Goal: Information Seeking & Learning: Learn about a topic

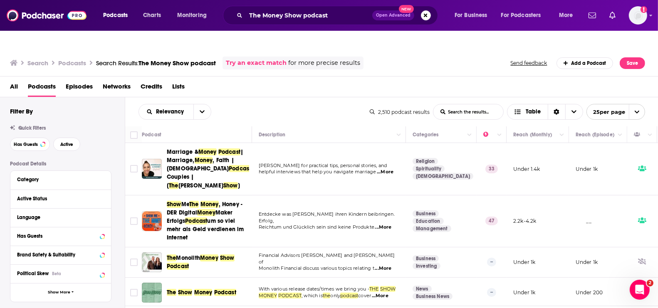
scroll to position [67, 0]
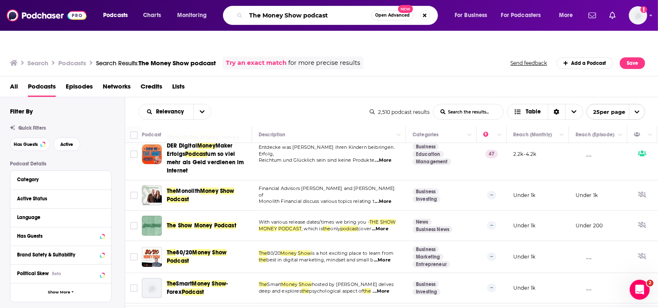
drag, startPoint x: 331, startPoint y: 15, endPoint x: 240, endPoint y: 17, distance: 90.3
click at [240, 17] on div "The Money Show podcast Open Advanced New" at bounding box center [330, 15] width 215 height 19
paste input "MoneyWeb"
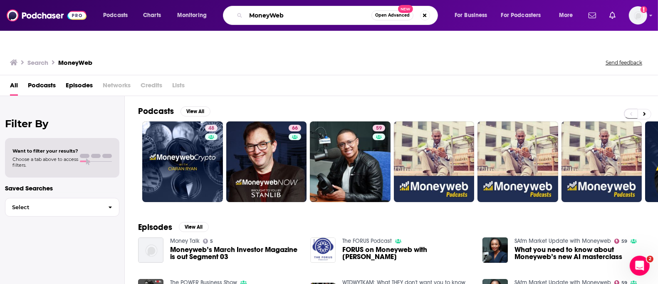
drag, startPoint x: 285, startPoint y: 14, endPoint x: 237, endPoint y: 14, distance: 47.4
click at [237, 14] on div "MoneyWeb Open Advanced New" at bounding box center [330, 15] width 215 height 19
paste input "ments with [PERSON_NAME]"
type input "Moments with [PERSON_NAME]"
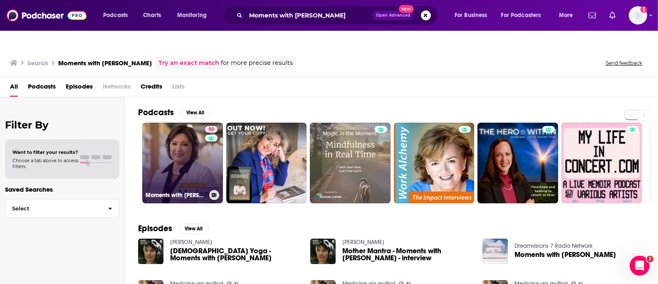
click at [183, 144] on link "50 Moments with [PERSON_NAME]" at bounding box center [182, 163] width 81 height 81
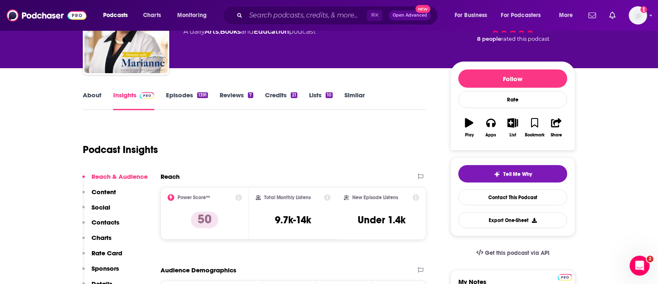
scroll to position [58, 0]
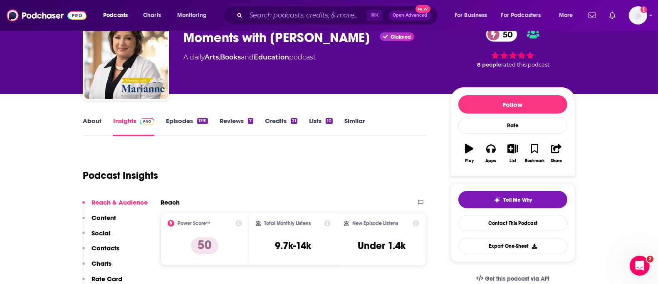
click at [92, 117] on link "About" at bounding box center [92, 126] width 19 height 19
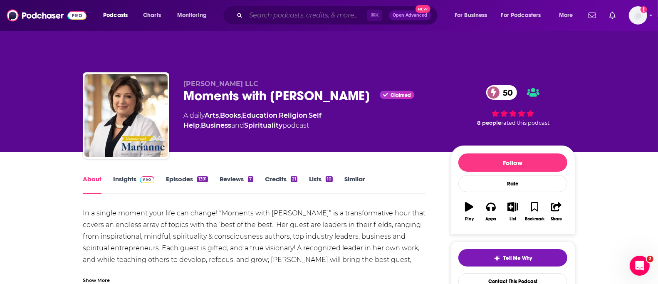
click at [276, 19] on input "Search podcasts, credits, & more..." at bounding box center [306, 15] width 121 height 13
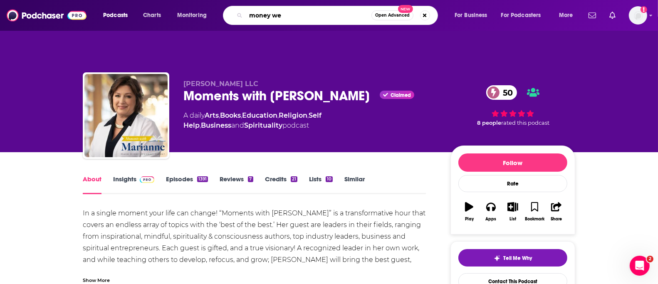
type input "money web"
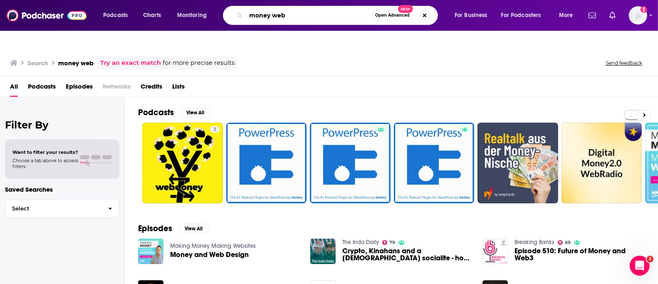
drag, startPoint x: 289, startPoint y: 15, endPoint x: 250, endPoint y: 15, distance: 39.1
click at [250, 15] on input "money web" at bounding box center [309, 15] width 126 height 13
paste input "Money"
type input "Moneyweb"
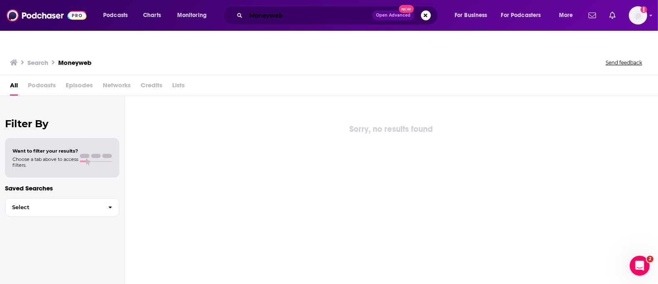
click at [289, 15] on input "Moneyweb" at bounding box center [309, 15] width 126 height 13
